Goal: Find specific page/section: Locate a particular part of the current website

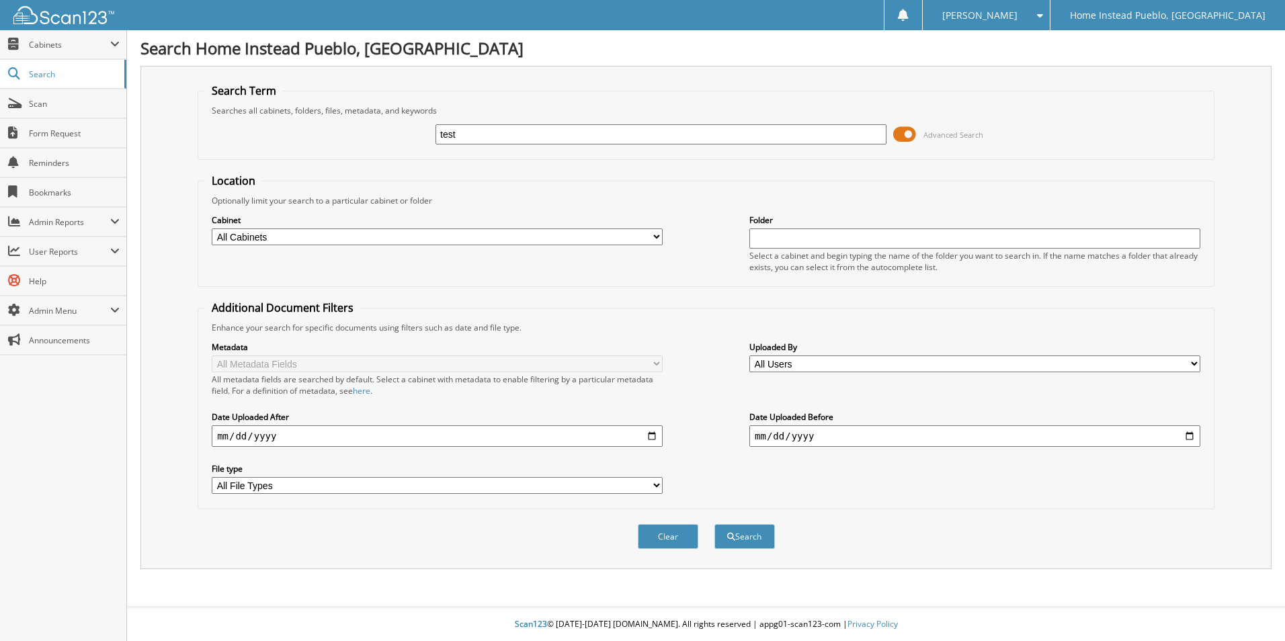
type input "test"
click at [714, 524] on button "Search" at bounding box center [744, 536] width 60 height 25
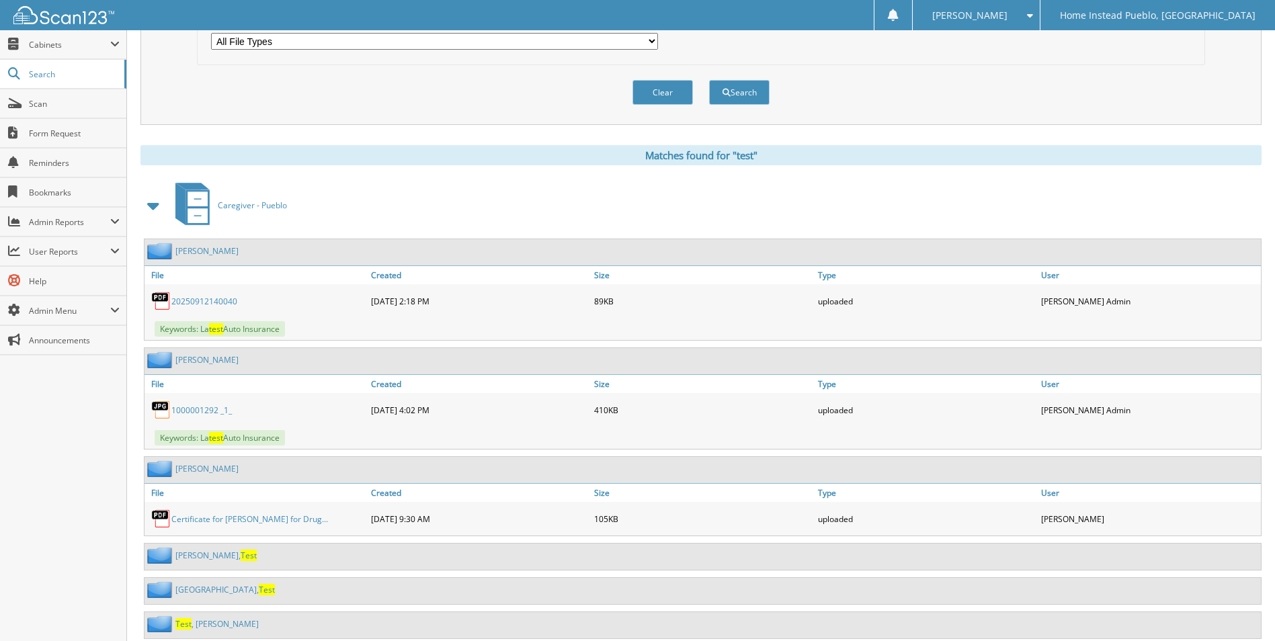
scroll to position [483, 0]
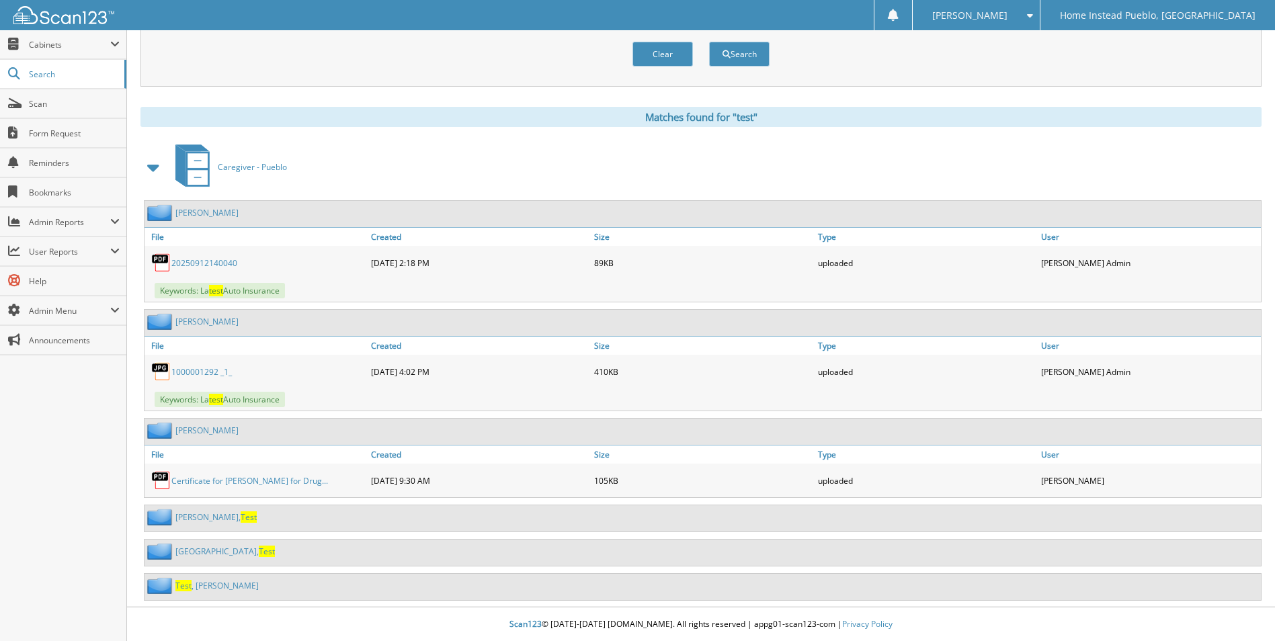
click at [187, 586] on span "Test" at bounding box center [183, 585] width 16 height 11
